Goal: Check status: Check status

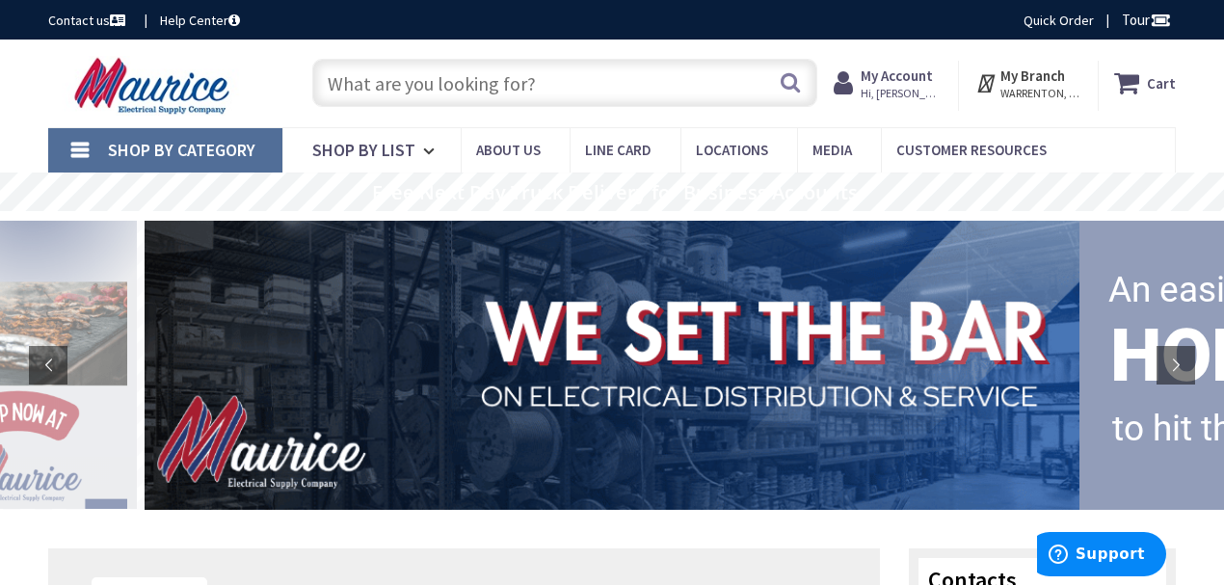
click at [886, 89] on span "Hi, [PERSON_NAME]" at bounding box center [901, 93] width 82 height 15
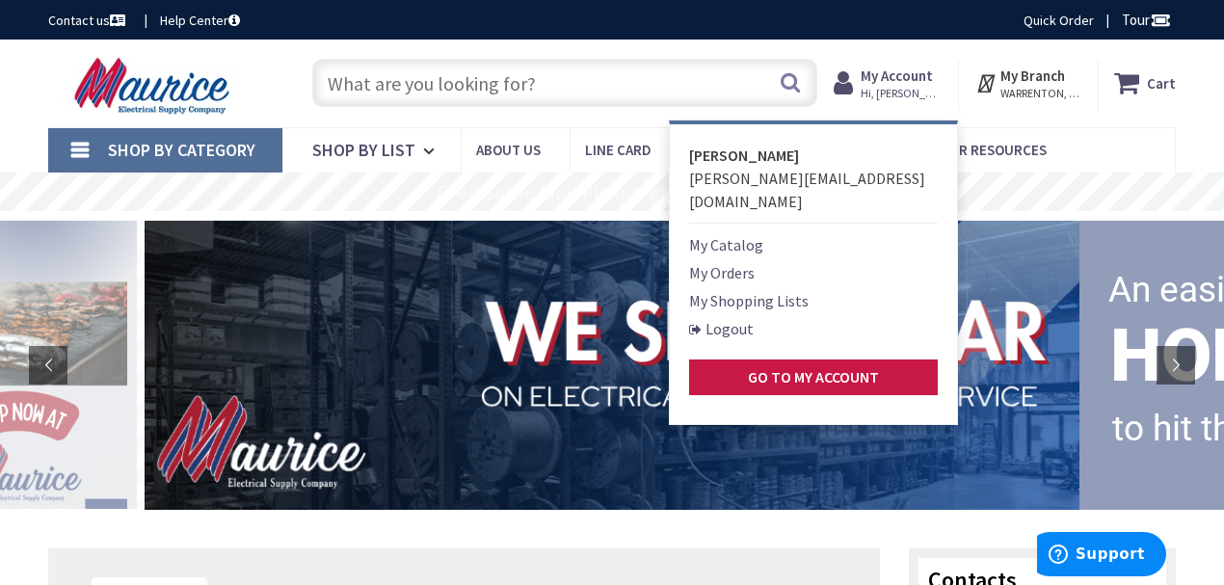
click at [724, 261] on link "My Orders" at bounding box center [722, 272] width 66 height 23
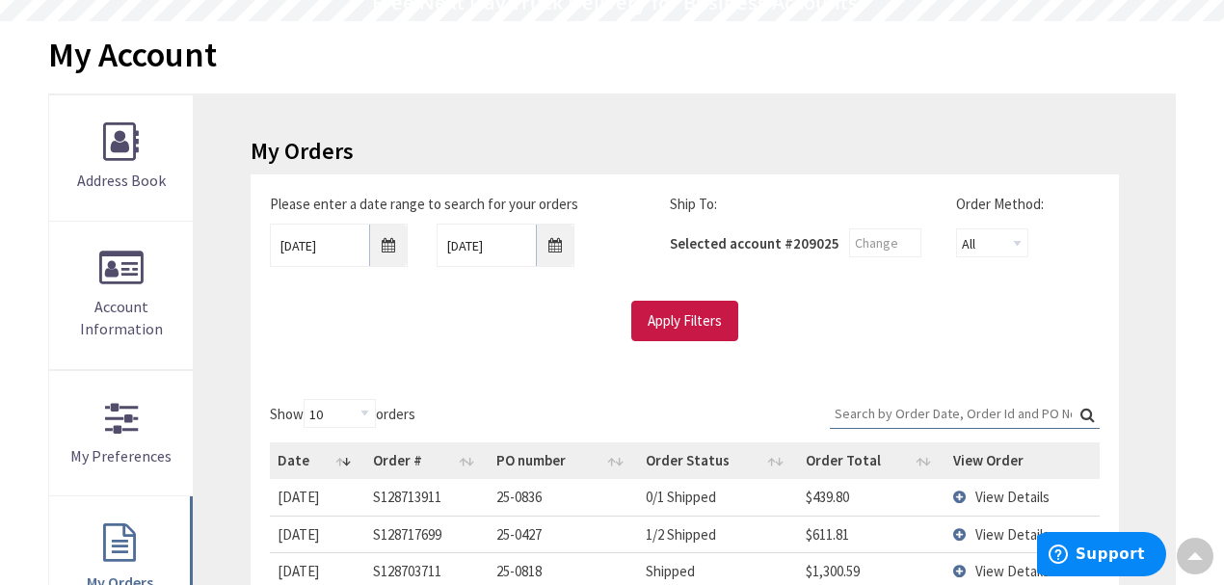
scroll to position [195, 0]
